Goal: Task Accomplishment & Management: Use online tool/utility

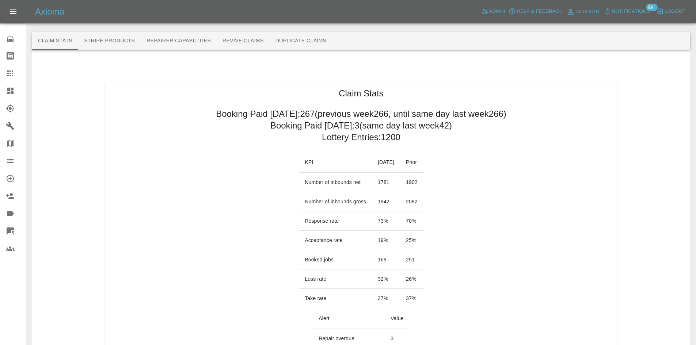
scroll to position [105, 0]
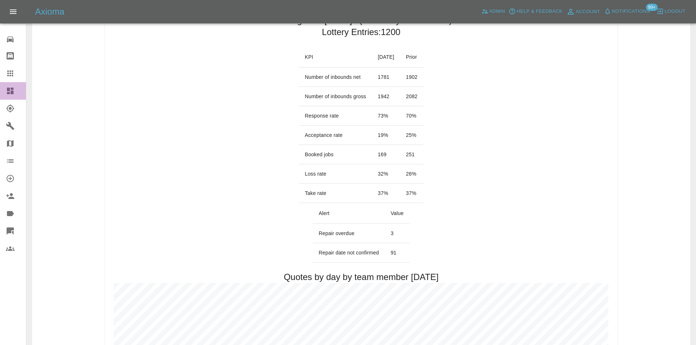
click at [7, 95] on link "Dashboard" at bounding box center [13, 91] width 26 height 18
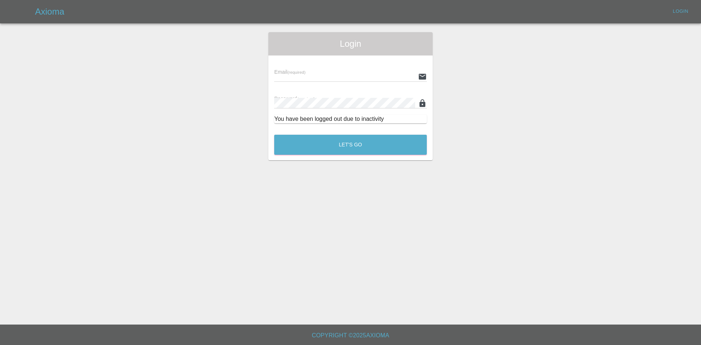
type input "alex.kennett@axioma.co.uk"
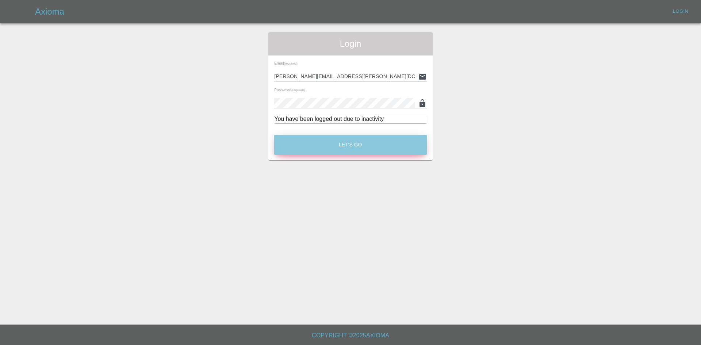
click at [330, 144] on button "Let's Go" at bounding box center [350, 145] width 153 height 20
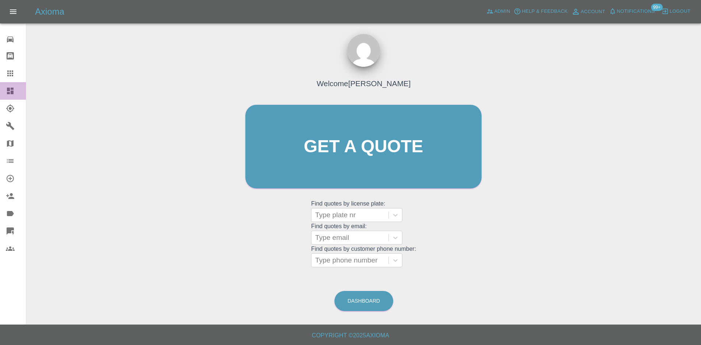
click at [0, 91] on link "Dashboard" at bounding box center [13, 91] width 26 height 18
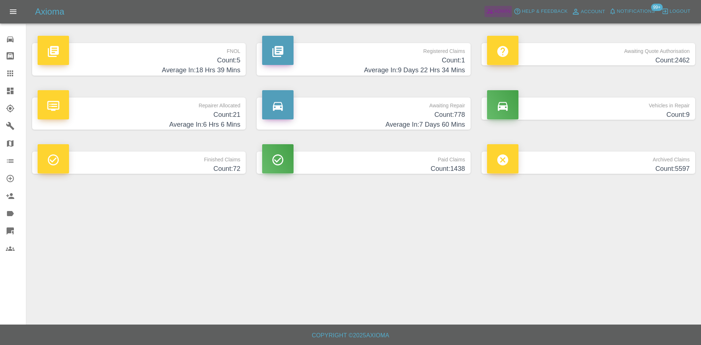
click at [489, 13] on icon at bounding box center [490, 11] width 6 height 4
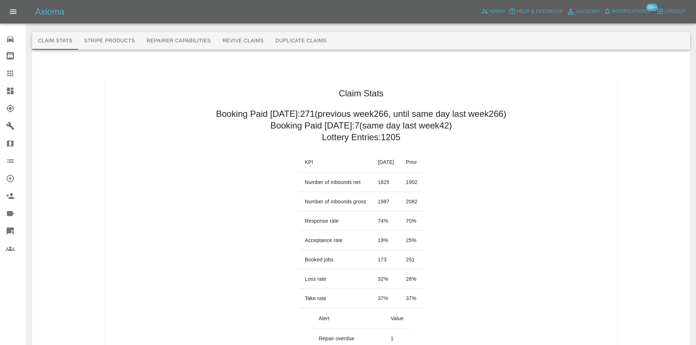
drag, startPoint x: 466, startPoint y: 120, endPoint x: 317, endPoint y: 126, distance: 149.2
click at [316, 126] on h2 "Booking Paid today: 7 (same day last week 42 )" at bounding box center [361, 126] width 182 height 12
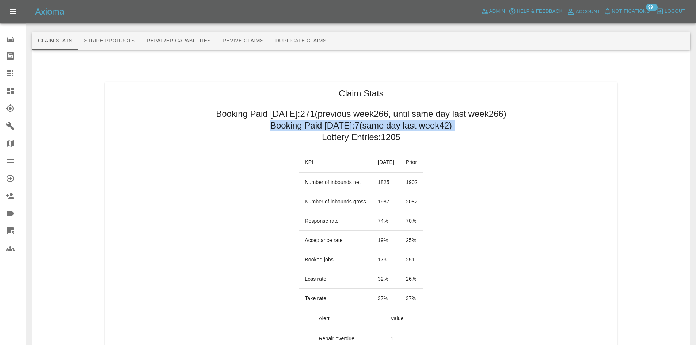
click at [316, 126] on h2 "Booking Paid today: 7 (same day last week 42 )" at bounding box center [361, 126] width 182 height 12
click at [0, 89] on link "Dashboard" at bounding box center [13, 91] width 26 height 18
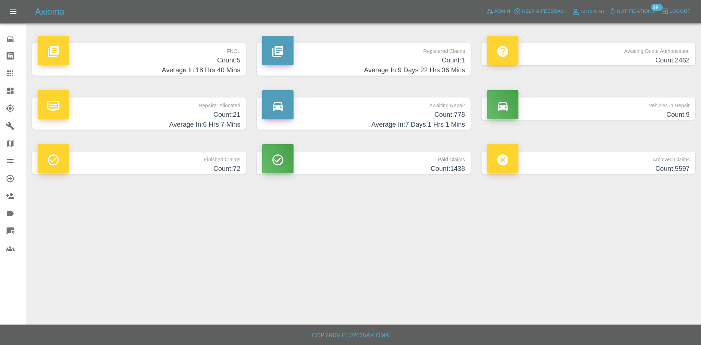
click at [227, 59] on h4 "Count: 5" at bounding box center [139, 61] width 203 height 10
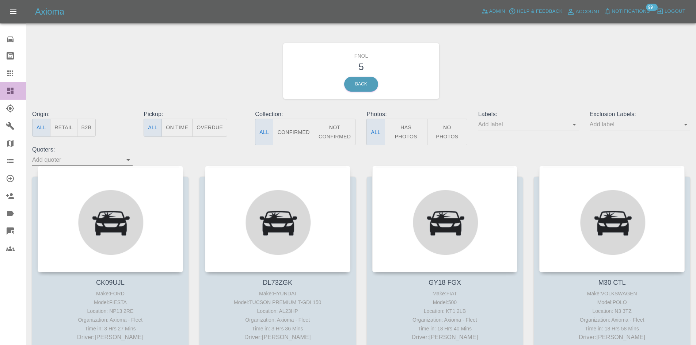
click at [7, 88] on icon at bounding box center [10, 91] width 9 height 9
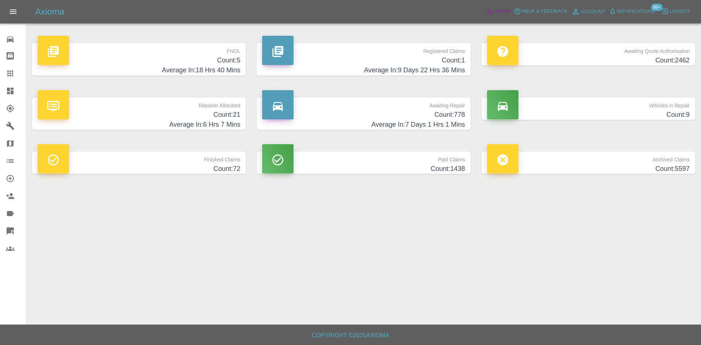
click at [507, 13] on span "Admin" at bounding box center [503, 11] width 16 height 8
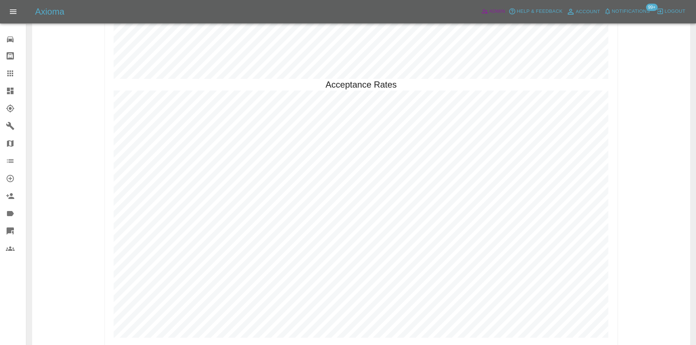
scroll to position [1667, 0]
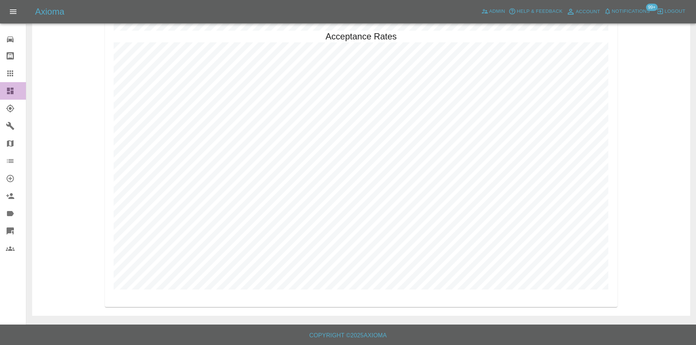
click at [0, 87] on link "Dashboard" at bounding box center [13, 91] width 26 height 18
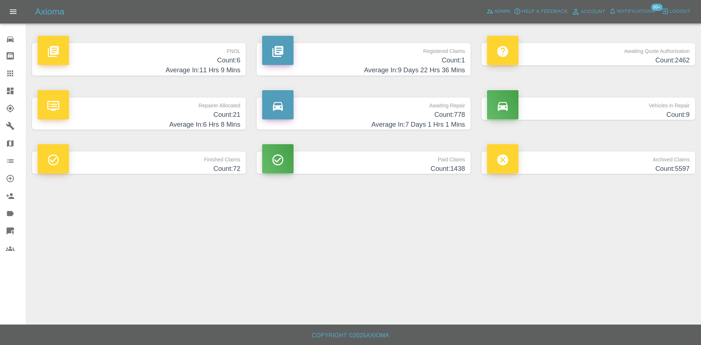
click at [217, 129] on h4 "Average In: 6 Hrs 8 Mins" at bounding box center [139, 125] width 203 height 10
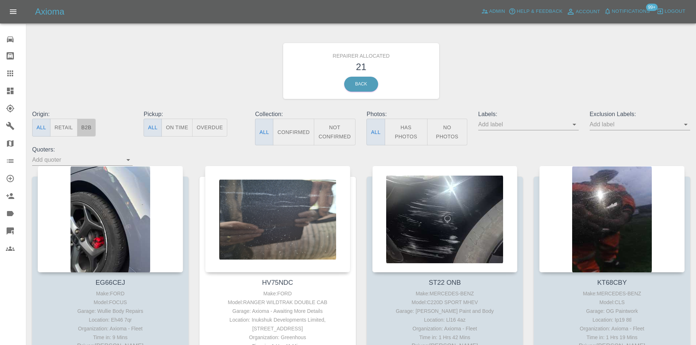
click at [94, 130] on button "B2B" at bounding box center [86, 128] width 19 height 18
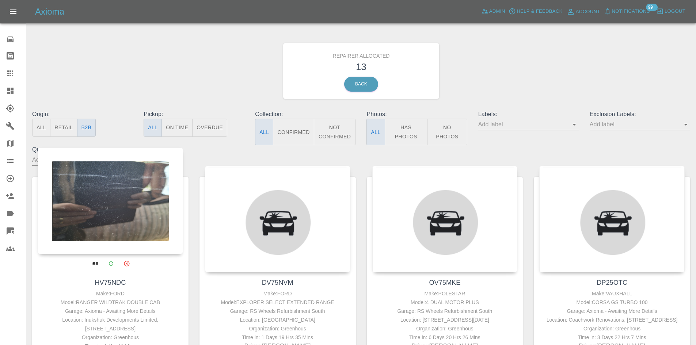
click at [94, 226] on div at bounding box center [110, 201] width 145 height 107
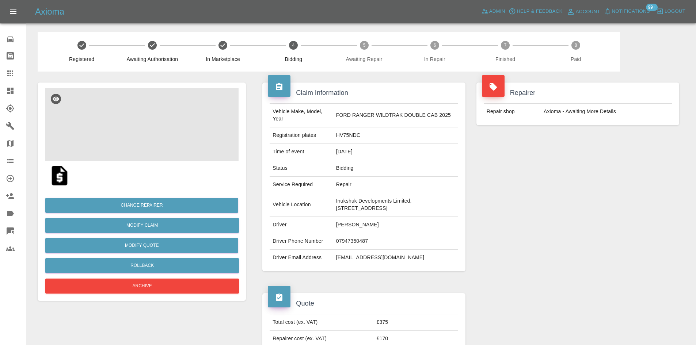
click at [137, 135] on img at bounding box center [142, 124] width 194 height 73
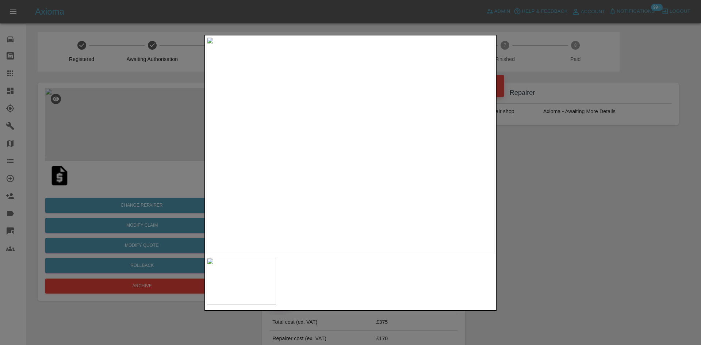
click at [590, 211] on div at bounding box center [350, 172] width 701 height 345
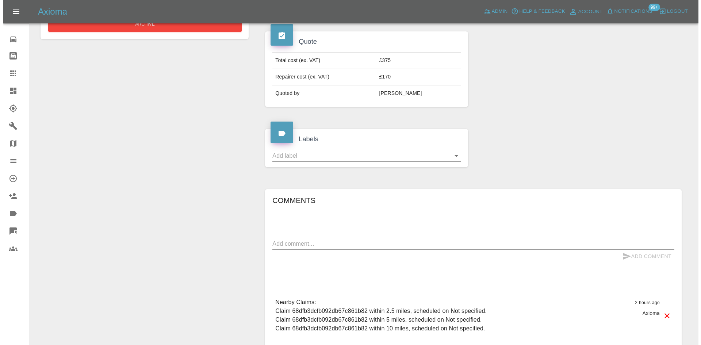
scroll to position [37, 0]
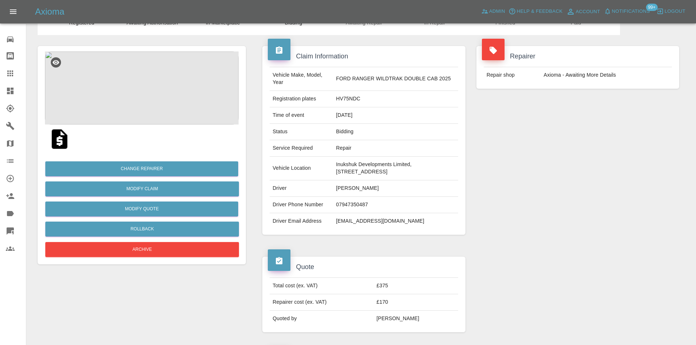
click at [144, 104] on img at bounding box center [142, 88] width 194 height 73
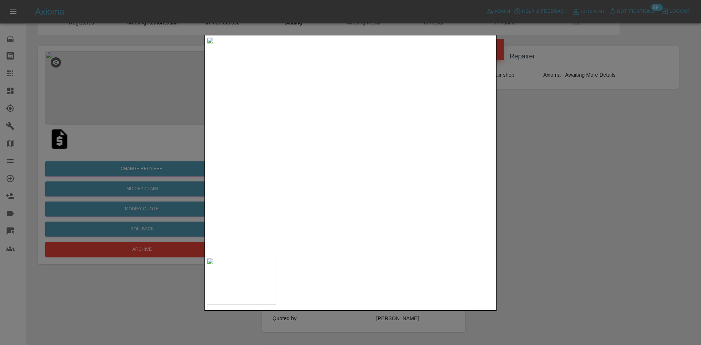
click at [142, 154] on div at bounding box center [350, 172] width 701 height 345
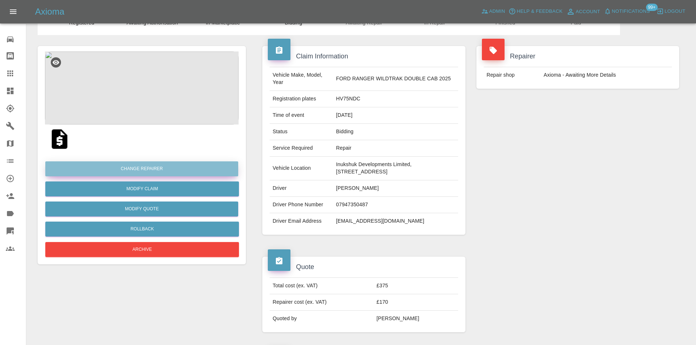
click at [142, 165] on button "Change Repairer" at bounding box center [141, 168] width 193 height 15
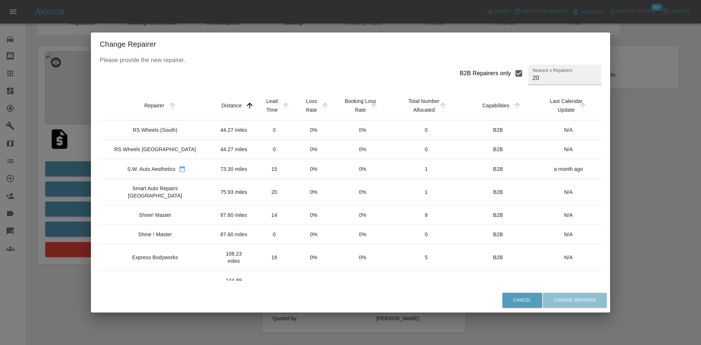
click at [170, 211] on div "Shine! Master" at bounding box center [157, 214] width 102 height 7
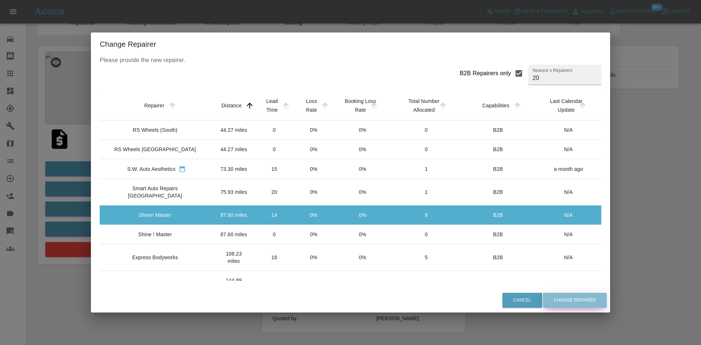
click at [579, 301] on button "Change Repairer" at bounding box center [575, 300] width 64 height 15
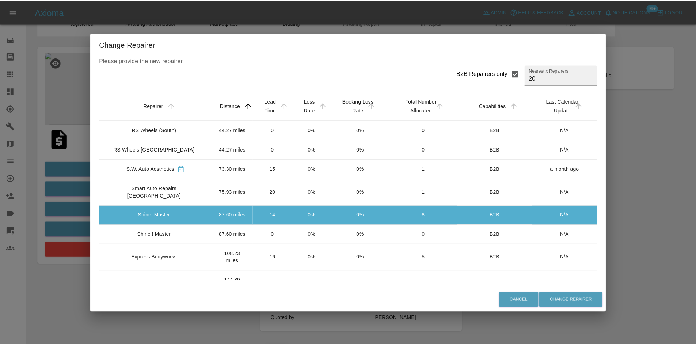
scroll to position [0, 0]
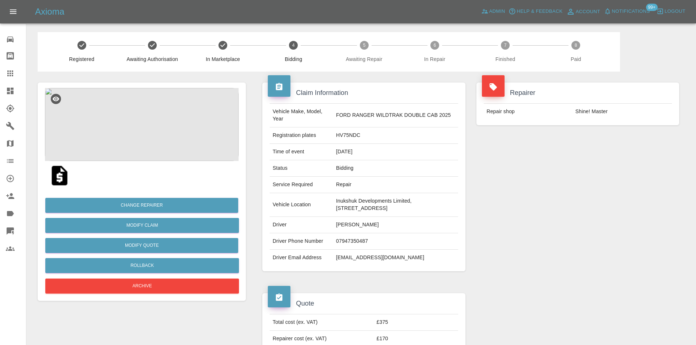
click at [17, 83] on link "Dashboard" at bounding box center [13, 91] width 26 height 18
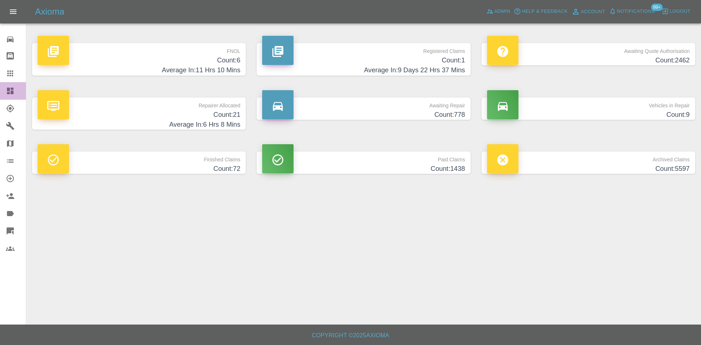
click at [16, 88] on div at bounding box center [16, 91] width 20 height 9
click at [219, 109] on p "Repairer Allocated" at bounding box center [139, 104] width 203 height 12
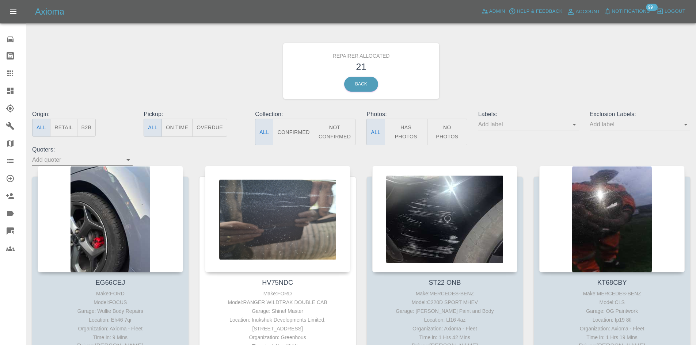
click at [90, 124] on button "B2B" at bounding box center [86, 128] width 19 height 18
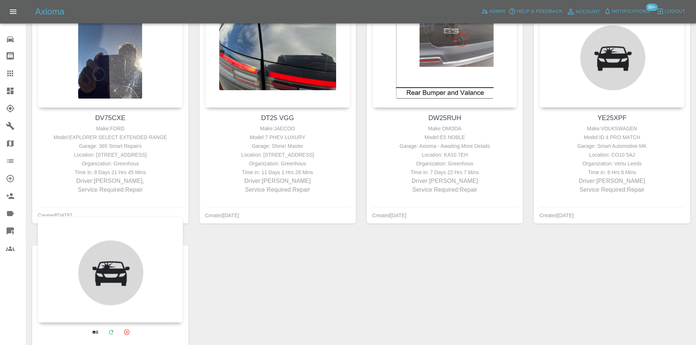
scroll to position [767, 0]
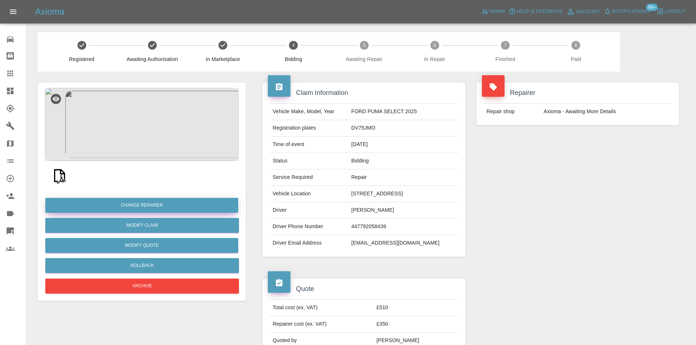
click at [155, 206] on button "Change Repairer" at bounding box center [141, 205] width 193 height 15
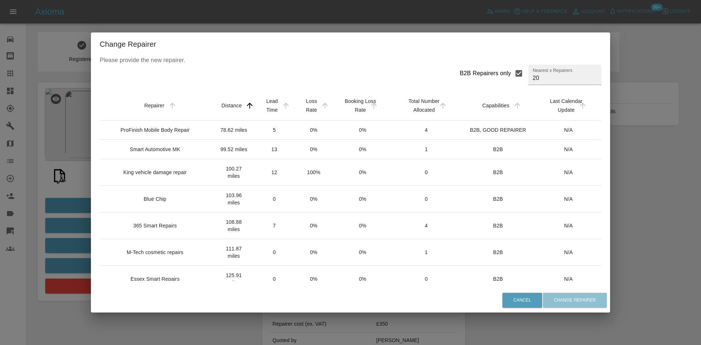
click at [495, 69] on div "B2B Repairers only" at bounding box center [486, 73] width 52 height 9
click at [511, 69] on input "B2B Repairers only" at bounding box center [518, 73] width 15 height 15
checkbox input "false"
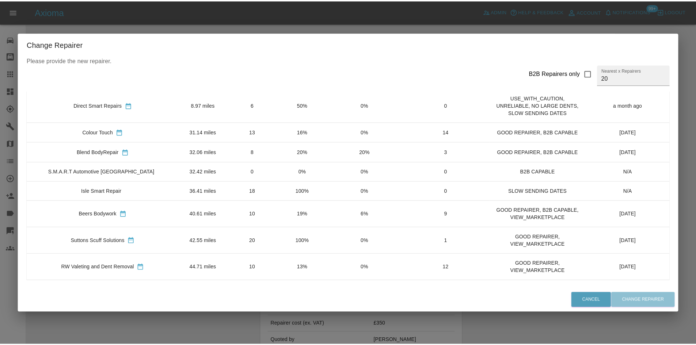
scroll to position [37, 0]
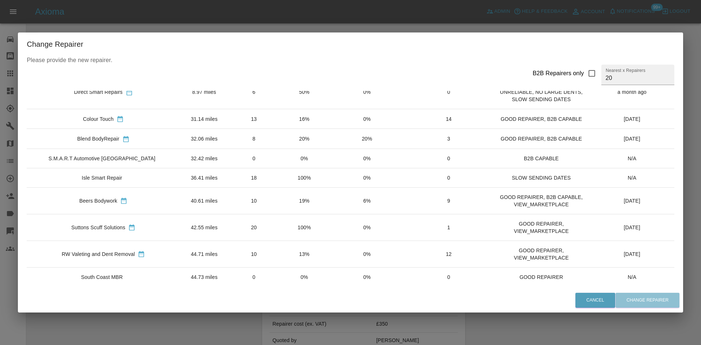
click at [98, 199] on div "Beers Bodywork" at bounding box center [98, 200] width 38 height 7
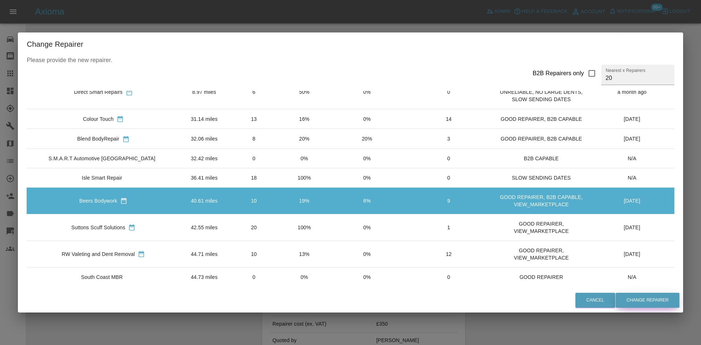
click at [625, 305] on button "Change Repairer" at bounding box center [648, 300] width 64 height 15
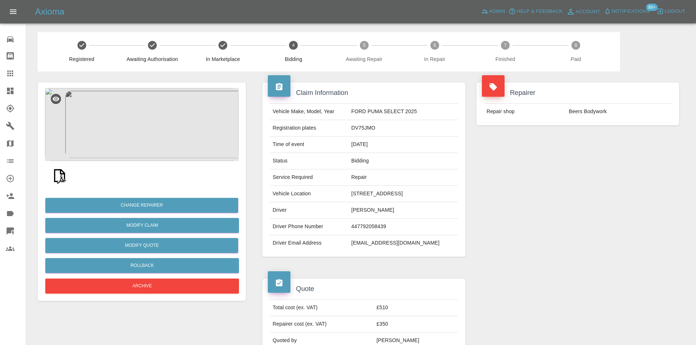
click at [9, 87] on icon at bounding box center [10, 91] width 9 height 9
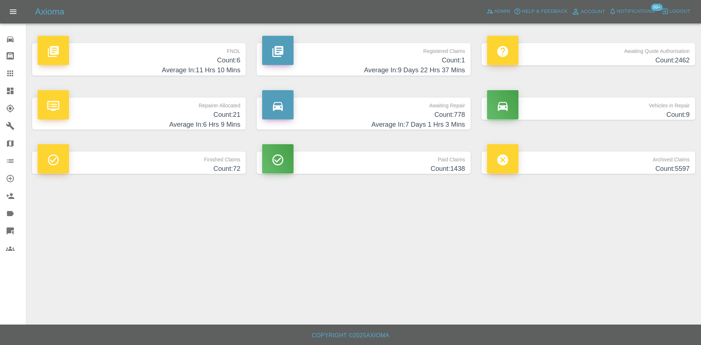
click at [438, 121] on h4 "Average In: 7 Days 1 Hrs 3 Mins" at bounding box center [363, 125] width 203 height 10
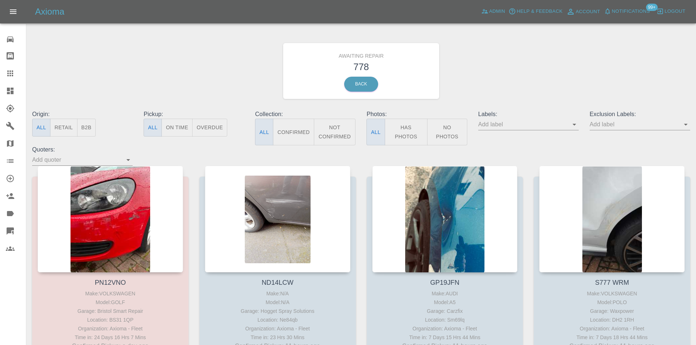
click at [87, 129] on button "B2B" at bounding box center [86, 128] width 19 height 18
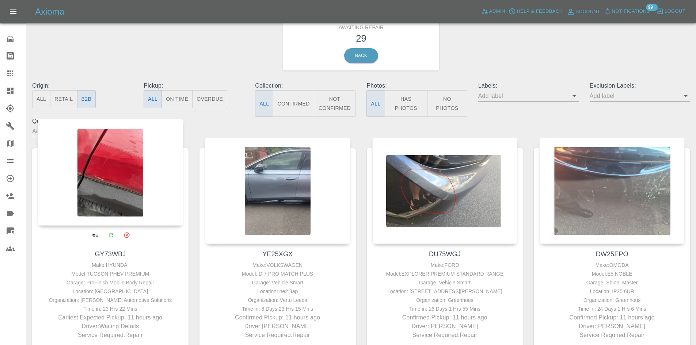
scroll to position [73, 0]
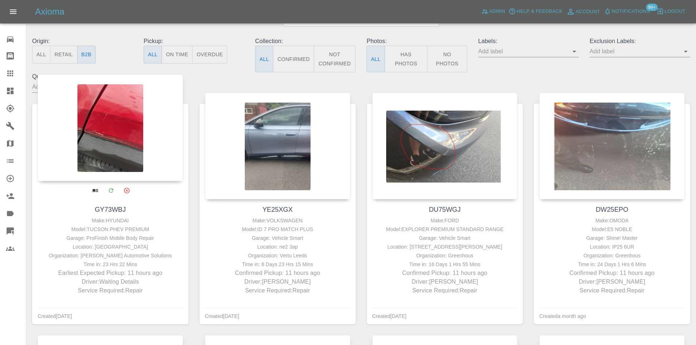
click at [146, 144] on div at bounding box center [110, 128] width 145 height 107
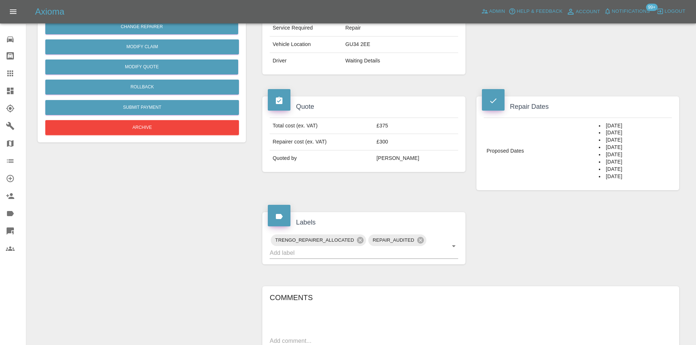
scroll to position [76, 0]
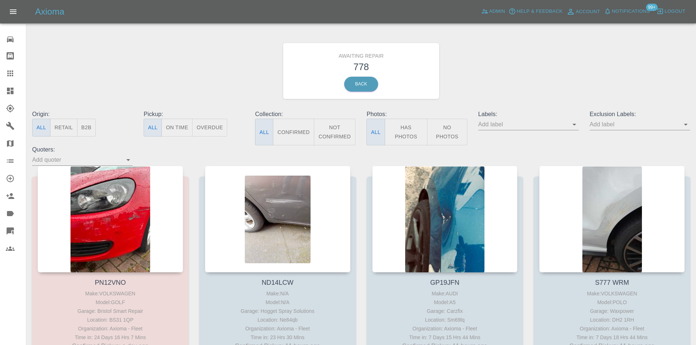
click at [91, 126] on button "B2B" at bounding box center [86, 128] width 19 height 18
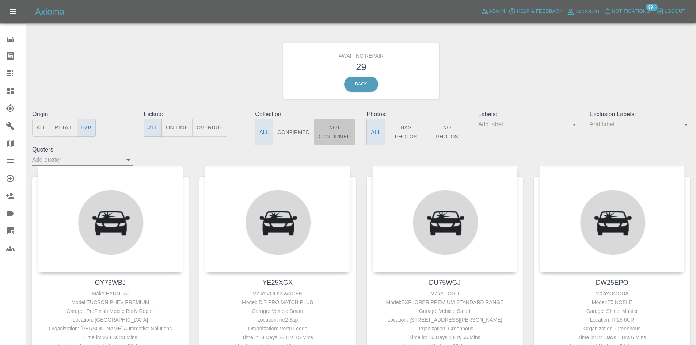
click at [323, 133] on button "Not Confirmed" at bounding box center [335, 132] width 42 height 27
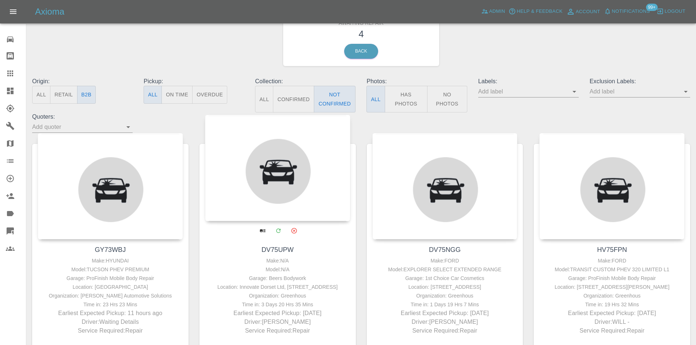
scroll to position [73, 0]
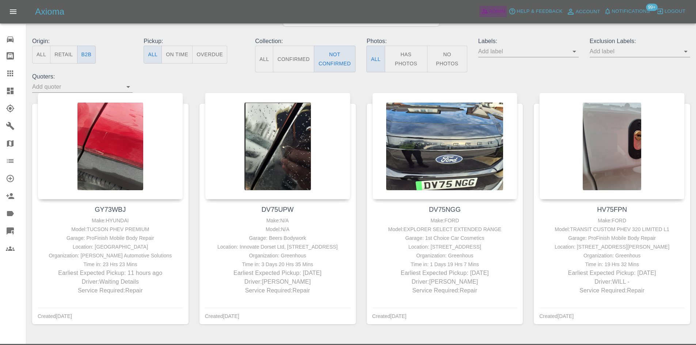
click at [480, 14] on link "Admin" at bounding box center [493, 11] width 28 height 11
